Goal: Information Seeking & Learning: Learn about a topic

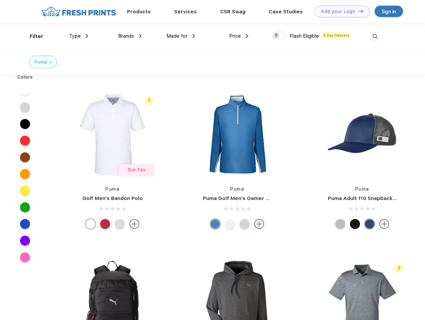
click at [340, 11] on link "Add your Logo Design Tool" at bounding box center [342, 12] width 55 height 12
click at [0, 0] on div "Design Tool" at bounding box center [0, 0] width 0 height 0
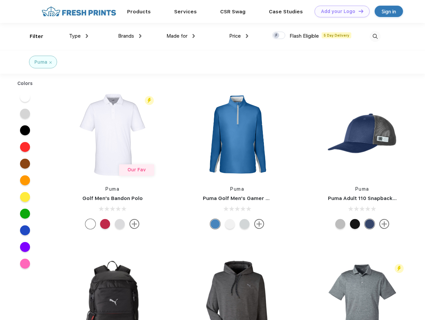
click at [358, 11] on link "Add your Logo Design Tool" at bounding box center [342, 12] width 55 height 12
click at [32, 36] on div "Filter" at bounding box center [37, 37] width 14 height 8
click at [79, 36] on span "Type" at bounding box center [75, 36] width 12 height 6
click at [130, 36] on span "Brands" at bounding box center [126, 36] width 16 height 6
click at [181, 36] on span "Made for" at bounding box center [177, 36] width 21 height 6
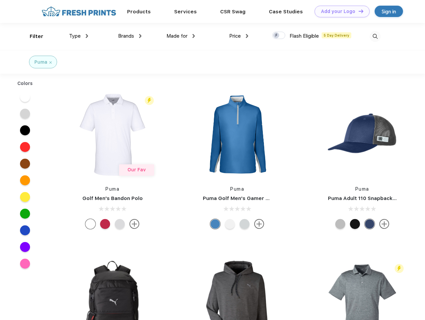
click at [239, 36] on span "Price" at bounding box center [235, 36] width 12 height 6
click at [279, 36] on div at bounding box center [278, 35] width 13 height 7
click at [277, 36] on input "checkbox" at bounding box center [274, 33] width 4 height 4
click at [375, 36] on img at bounding box center [375, 36] width 11 height 11
